Goal: Transaction & Acquisition: Purchase product/service

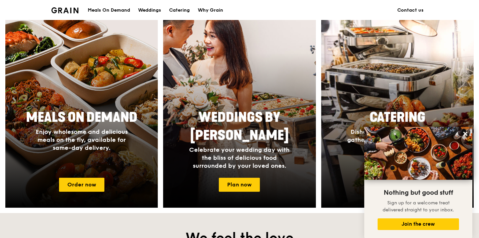
scroll to position [258, 0]
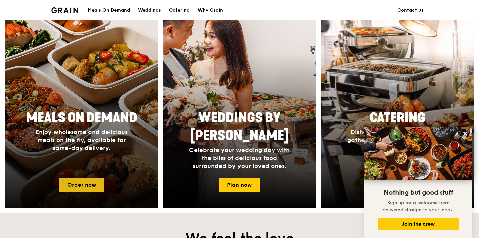
click at [77, 185] on link "Order now" at bounding box center [81, 185] width 45 height 14
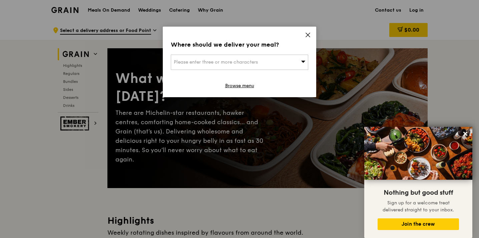
click at [306, 35] on icon at bounding box center [308, 35] width 6 height 6
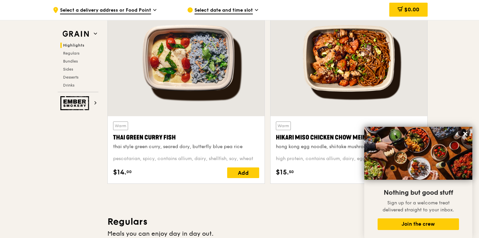
scroll to position [243, 0]
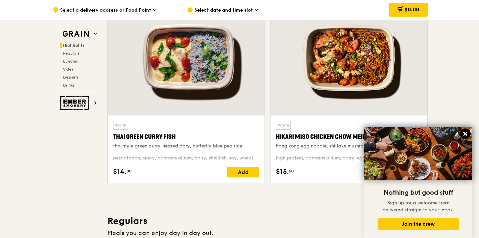
click at [465, 133] on icon at bounding box center [465, 134] width 4 height 4
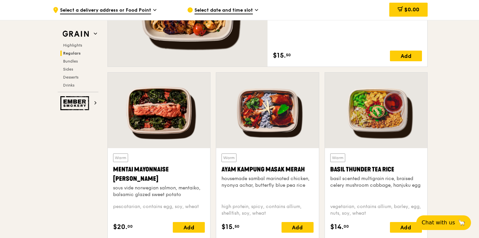
scroll to position [514, 0]
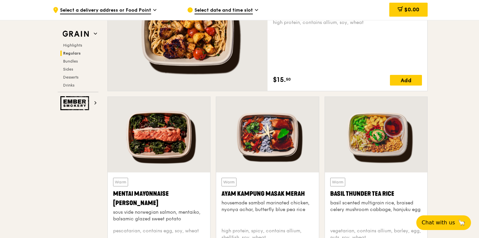
click at [139, 164] on div at bounding box center [159, 135] width 102 height 76
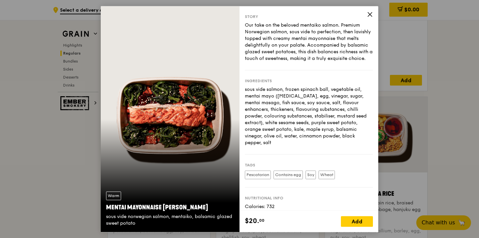
scroll to position [32, 0]
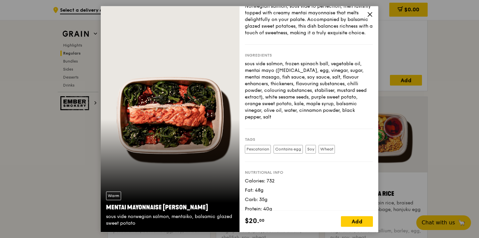
click at [369, 17] on icon at bounding box center [370, 14] width 6 height 6
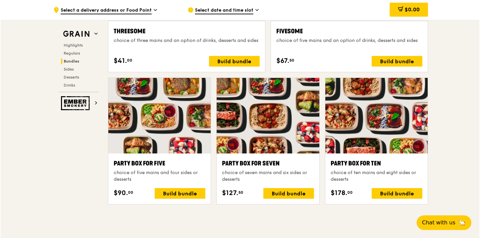
scroll to position [1271, 0]
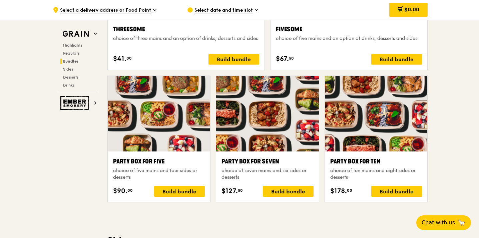
click at [386, 139] on div at bounding box center [376, 114] width 102 height 76
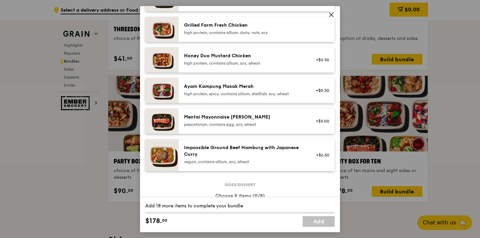
scroll to position [178, 0]
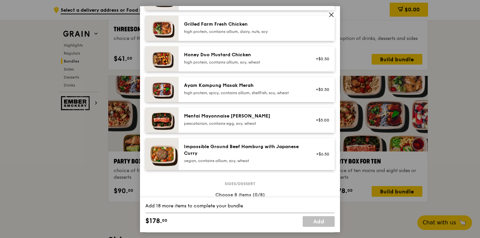
click at [330, 16] on icon at bounding box center [331, 15] width 4 height 4
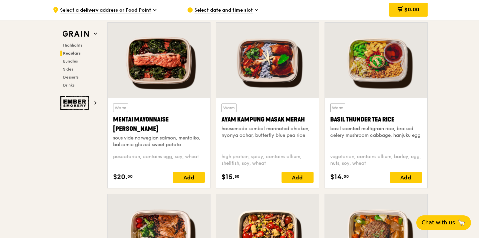
scroll to position [589, 0]
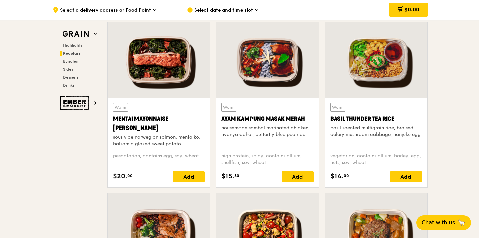
click at [186, 71] on div at bounding box center [159, 60] width 102 height 76
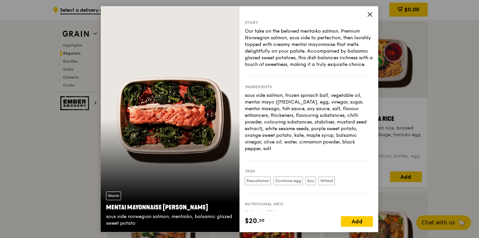
click at [371, 14] on icon at bounding box center [370, 14] width 6 height 6
